Goal: Information Seeking & Learning: Learn about a topic

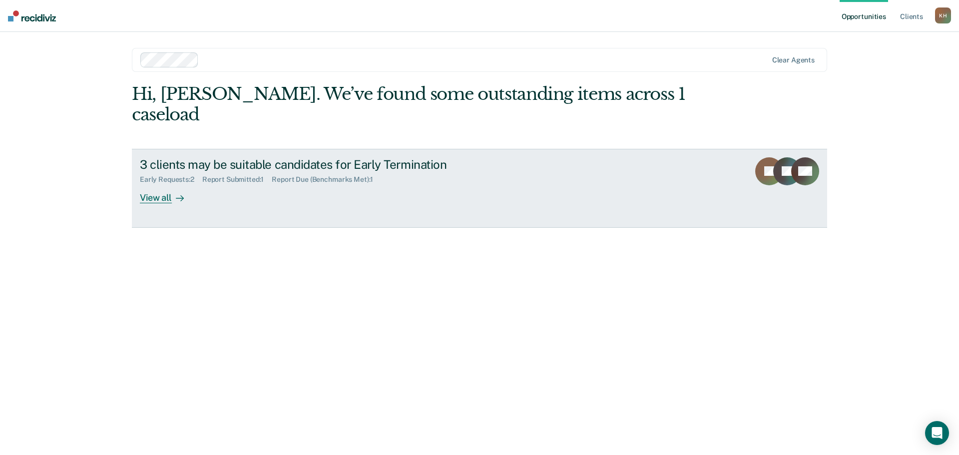
click at [161, 184] on div "View all" at bounding box center [168, 193] width 56 height 19
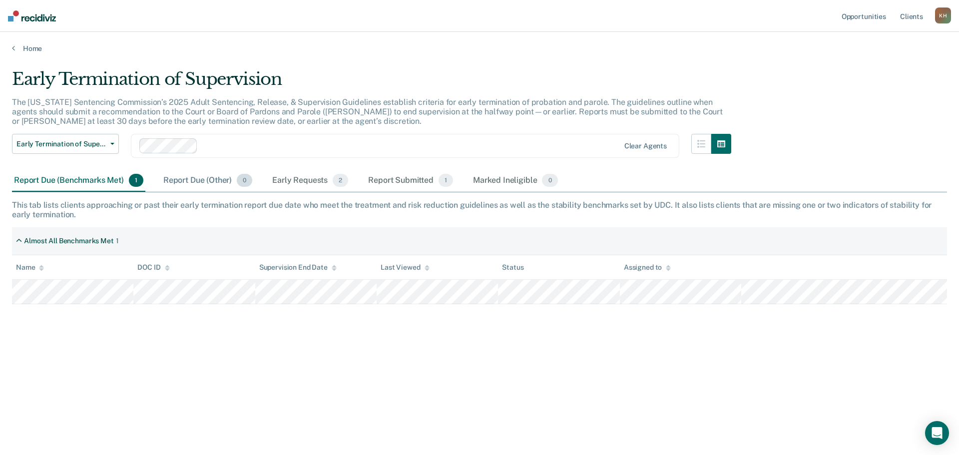
click at [207, 184] on div "Report Due (Other) 0" at bounding box center [207, 181] width 93 height 22
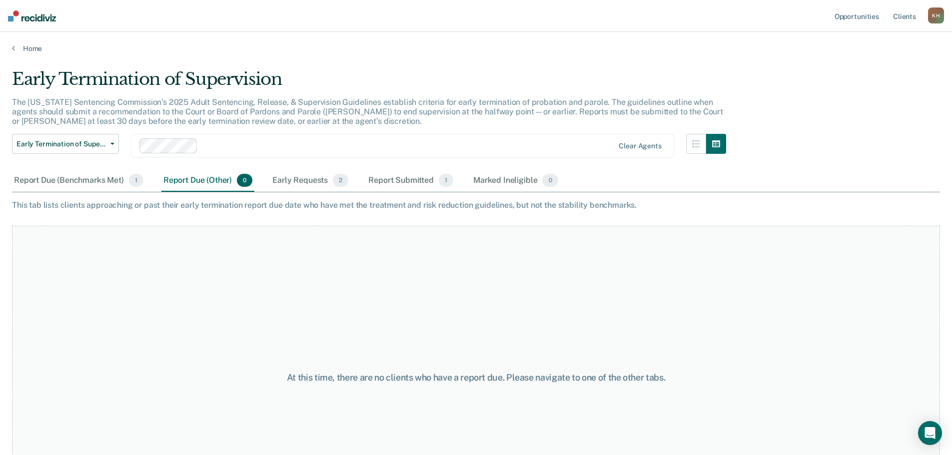
click at [265, 187] on div "Report Due (Benchmarks Met) 1 Report Due (Other) 0 Early Requests 2 Report Subm…" at bounding box center [286, 181] width 548 height 22
click at [289, 187] on div "Early Requests 2" at bounding box center [310, 181] width 80 height 22
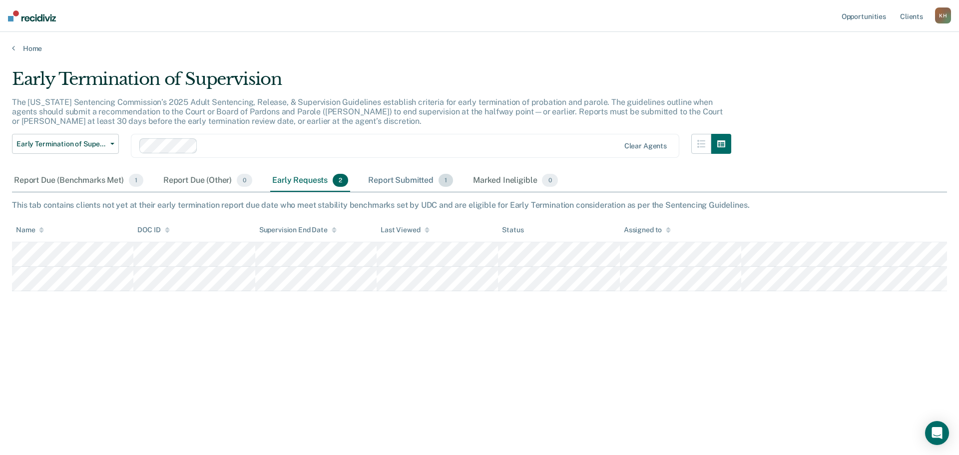
click at [404, 184] on div "Report Submitted 1" at bounding box center [410, 181] width 89 height 22
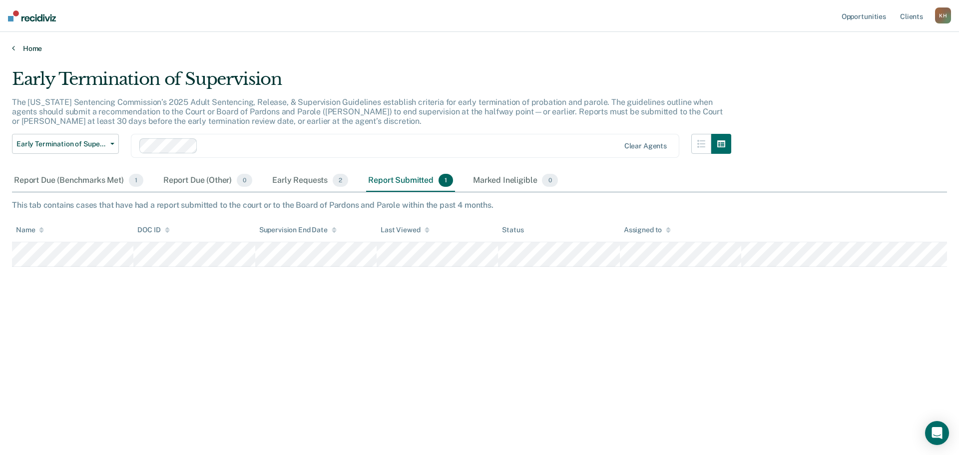
click at [29, 46] on link "Home" at bounding box center [479, 48] width 935 height 9
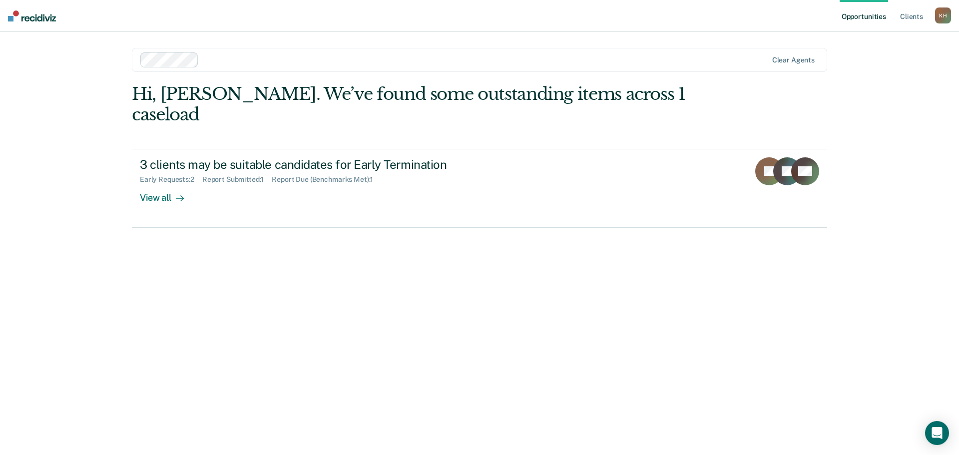
click at [25, 19] on img at bounding box center [32, 15] width 48 height 11
click at [920, 22] on link "Client s" at bounding box center [911, 16] width 27 height 32
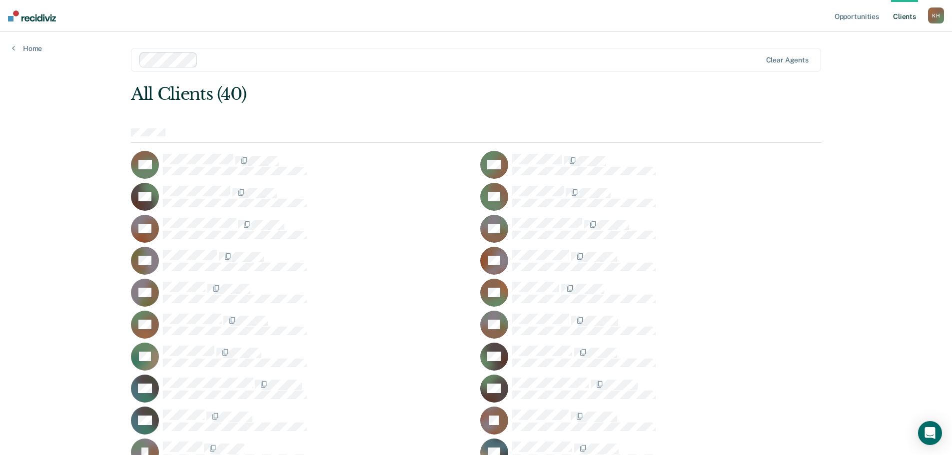
click at [908, 16] on link "Client s" at bounding box center [904, 16] width 27 height 32
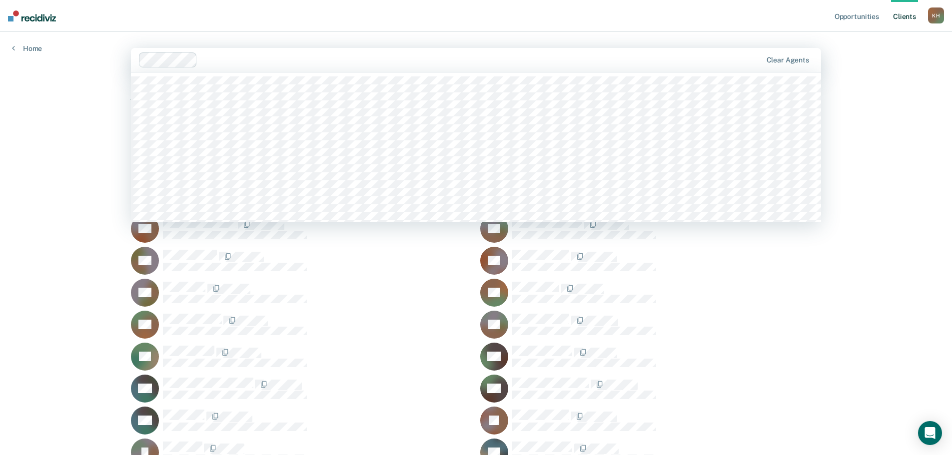
click at [513, 58] on div at bounding box center [481, 59] width 560 height 11
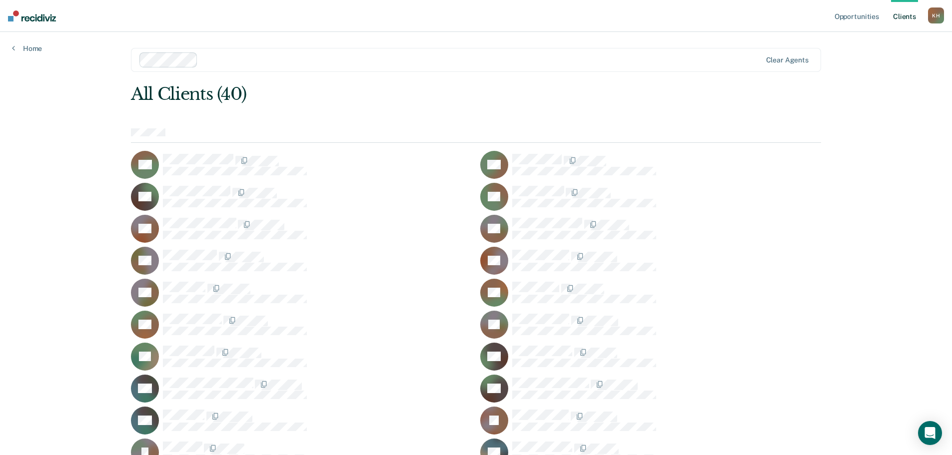
click at [871, 59] on div "Opportunities Client s [PERSON_NAME] K H Profile How it works Log Out Home Clea…" at bounding box center [476, 413] width 952 height 826
click at [851, 13] on link "Opportunities" at bounding box center [856, 16] width 48 height 32
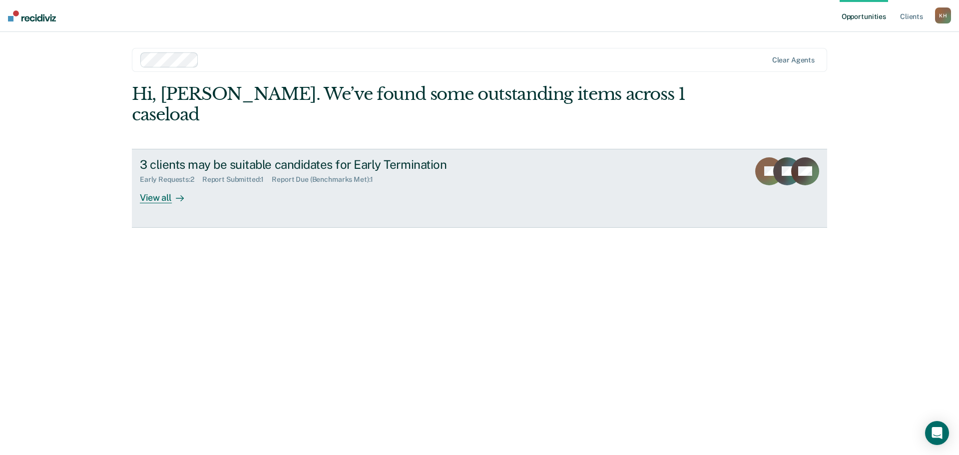
click at [287, 157] on div "3 clients may be suitable candidates for Early Termination" at bounding box center [315, 164] width 351 height 14
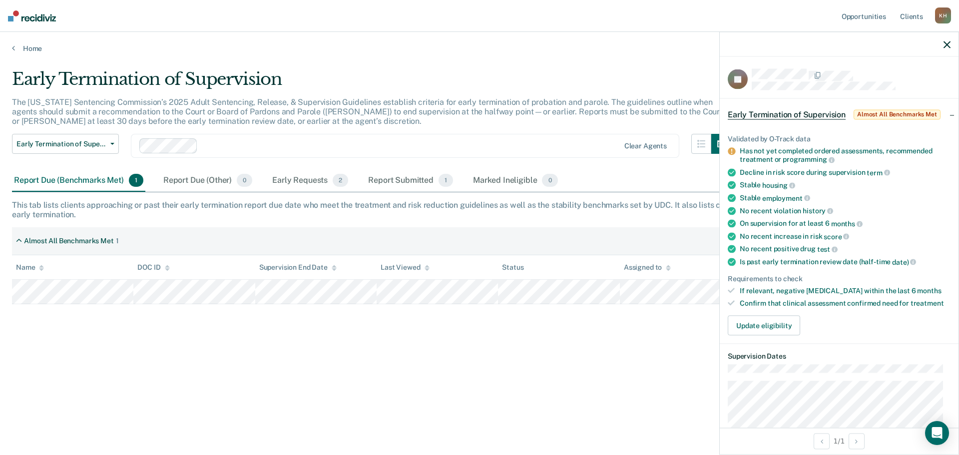
click at [451, 320] on div "Early Termination of Supervision The [US_STATE] Sentencing Commission’s 2025 Ad…" at bounding box center [479, 224] width 935 height 311
click at [550, 353] on div "Early Termination of Supervision The [US_STATE] Sentencing Commission’s 2025 Ad…" at bounding box center [479, 224] width 935 height 311
click at [379, 239] on div "Almost All Benchmarks Met 1" at bounding box center [479, 241] width 935 height 28
click at [947, 41] on icon "button" at bounding box center [947, 44] width 7 height 7
click at [305, 170] on div "Early Requests 2" at bounding box center [310, 181] width 80 height 22
